Goal: Information Seeking & Learning: Learn about a topic

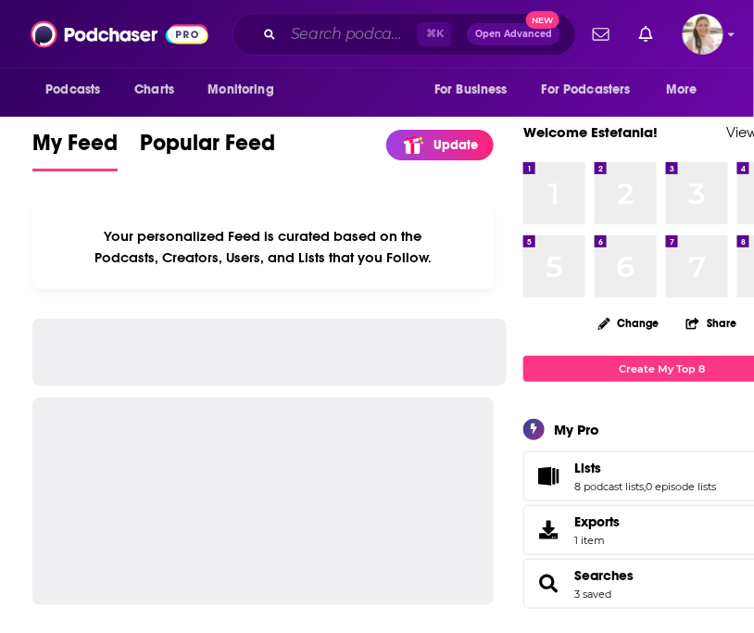
click at [337, 32] on input "Search podcasts, credits, & more..." at bounding box center [350, 34] width 134 height 30
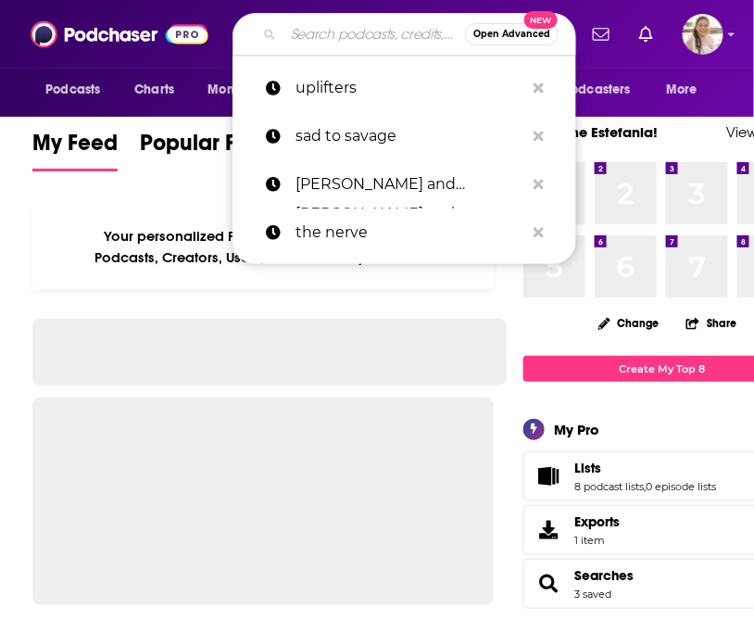
paste input "The [PERSON_NAME] Podcast"
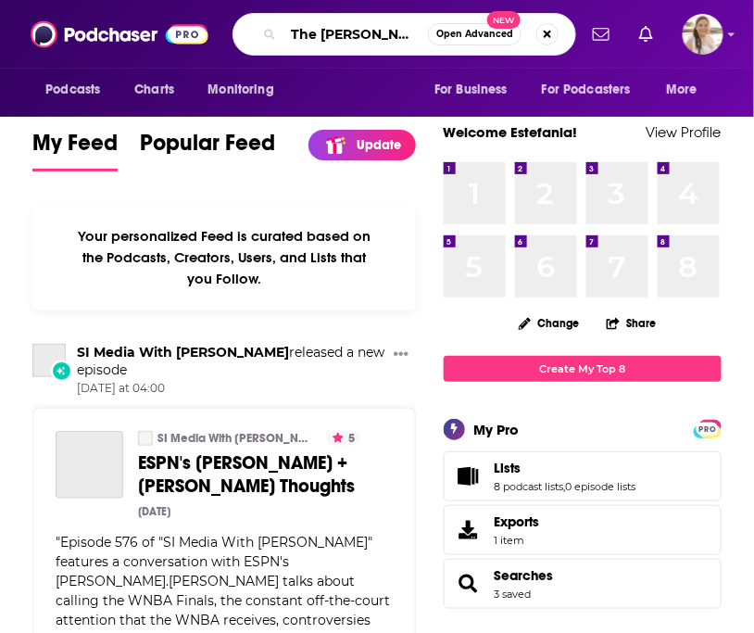
scroll to position [0, 26]
type input "The [PERSON_NAME] Podcast"
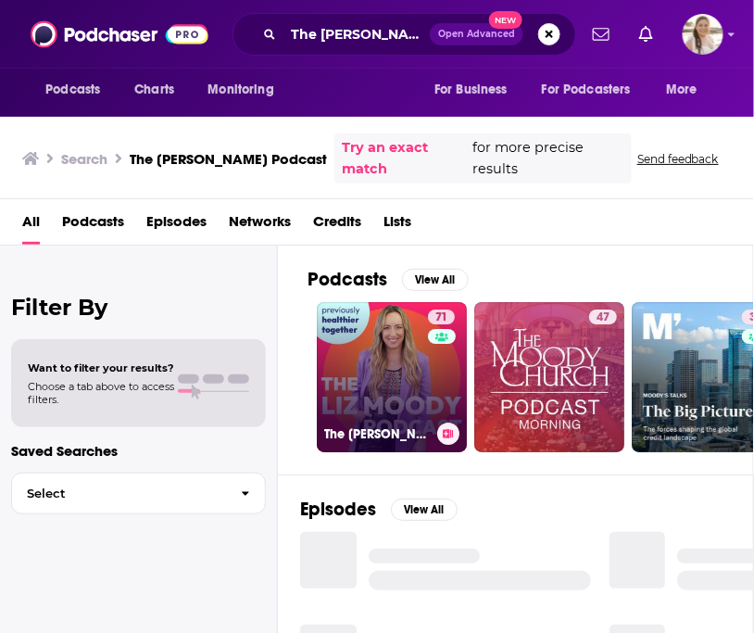
click at [371, 358] on link "71 The [PERSON_NAME] Podcast" at bounding box center [392, 377] width 150 height 150
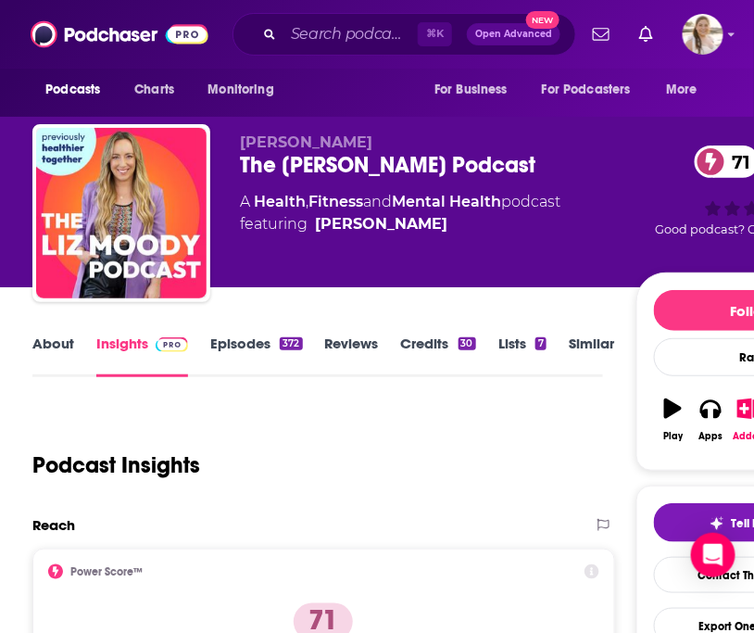
click at [36, 336] on link "About" at bounding box center [53, 355] width 42 height 43
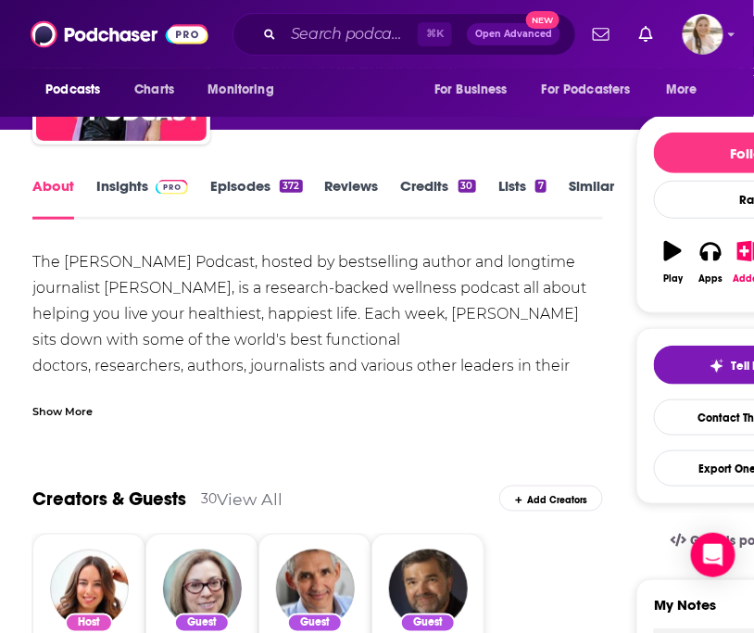
scroll to position [173, 0]
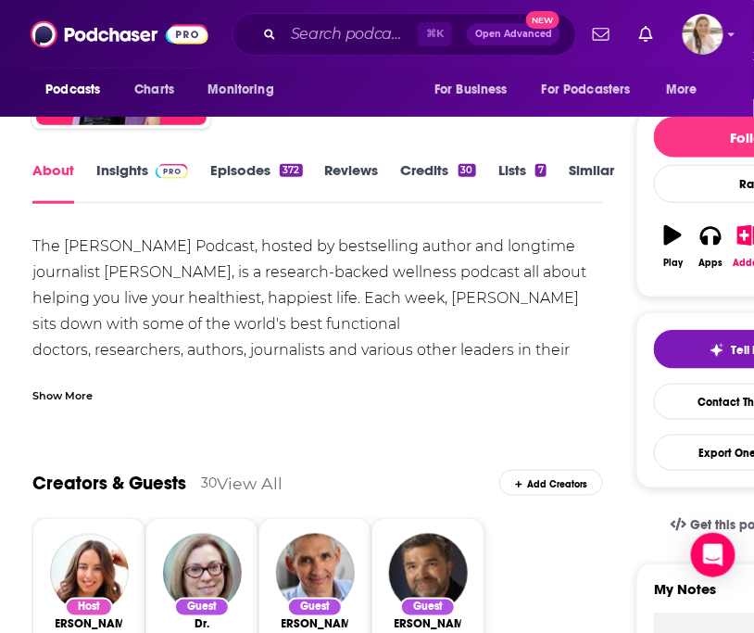
click at [121, 178] on link "Insights" at bounding box center [142, 182] width 92 height 43
